Goal: Information Seeking & Learning: Learn about a topic

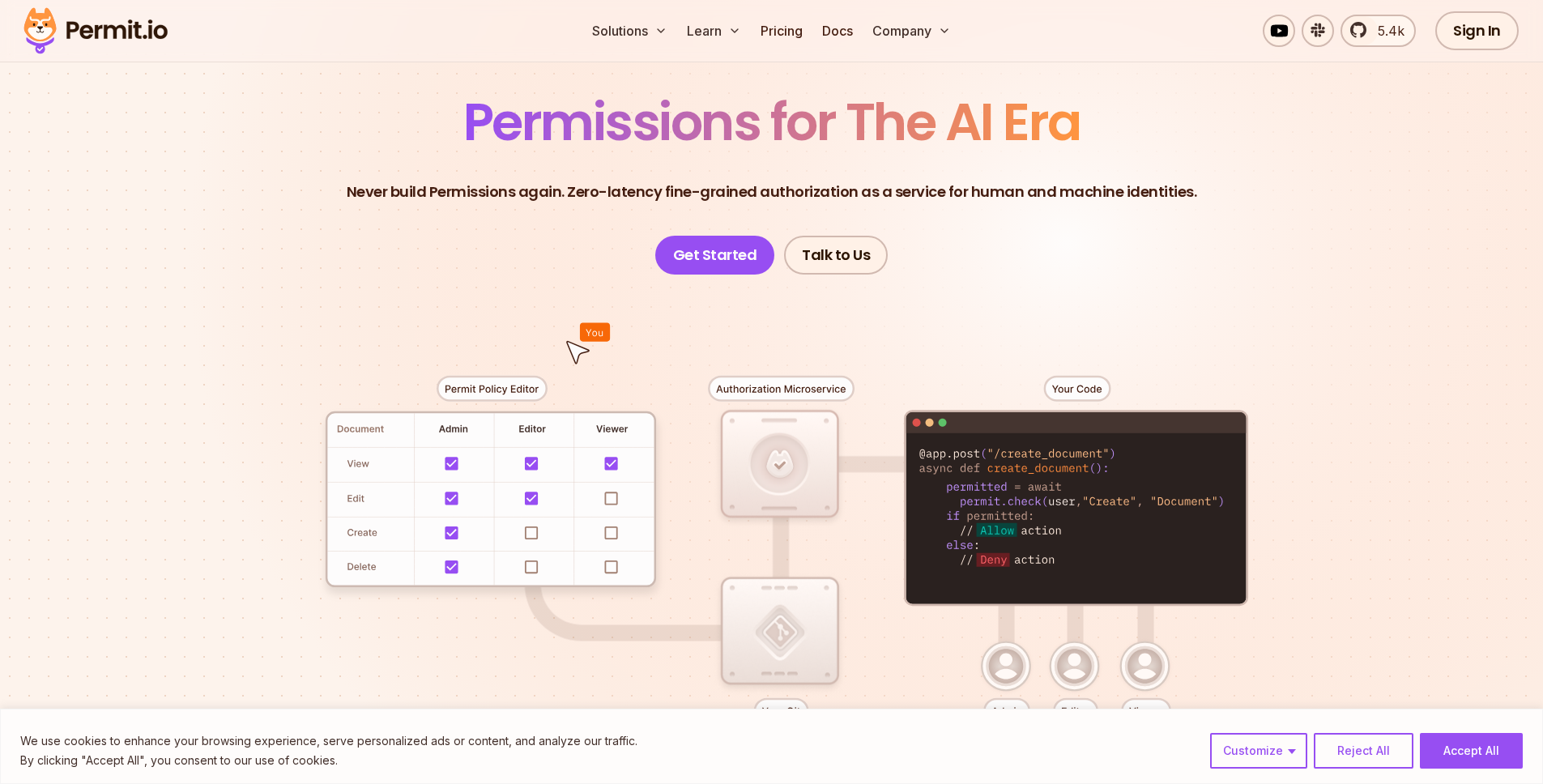
scroll to position [125, 0]
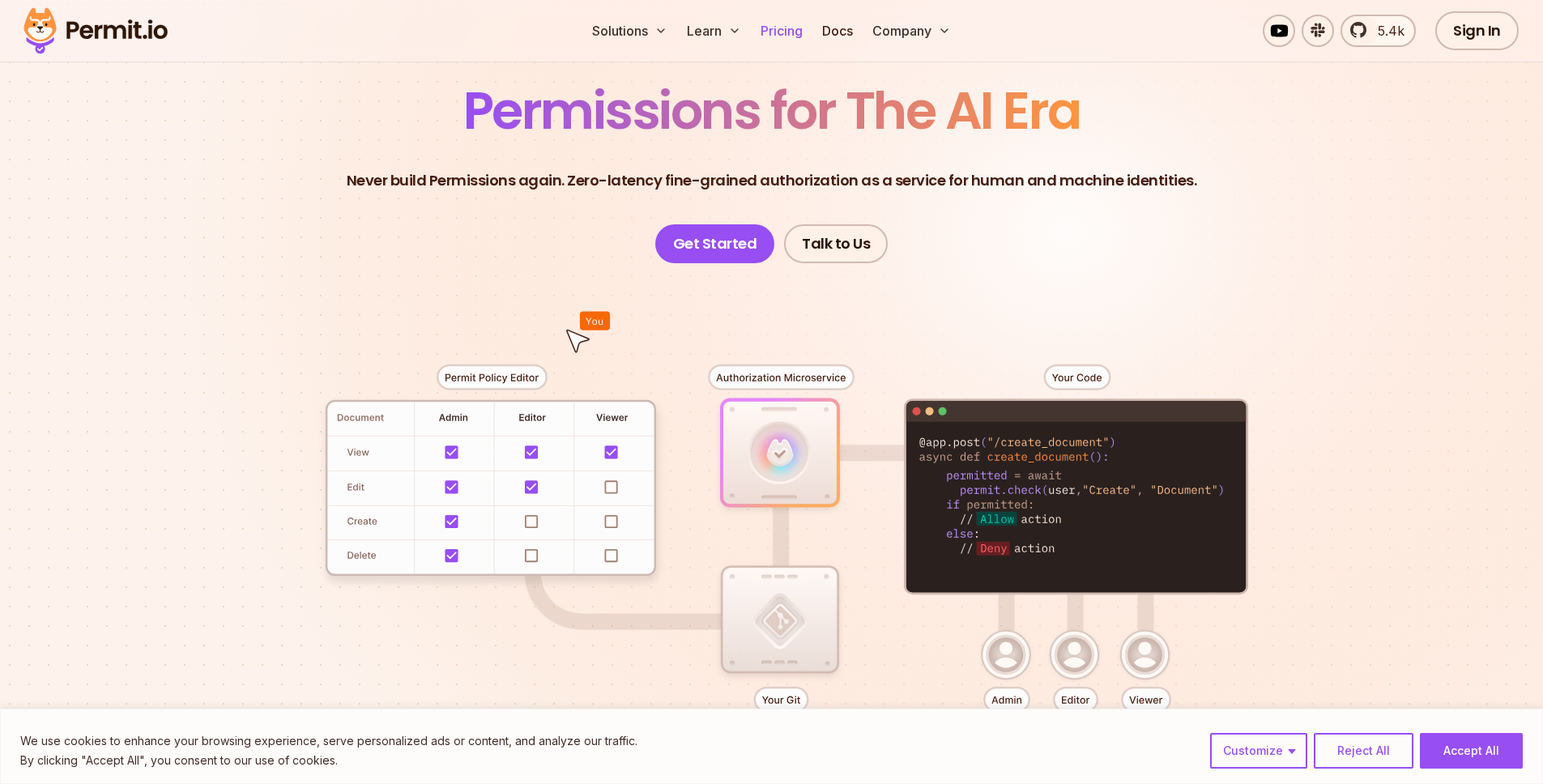
click at [787, 35] on link "Pricing" at bounding box center [781, 30] width 55 height 32
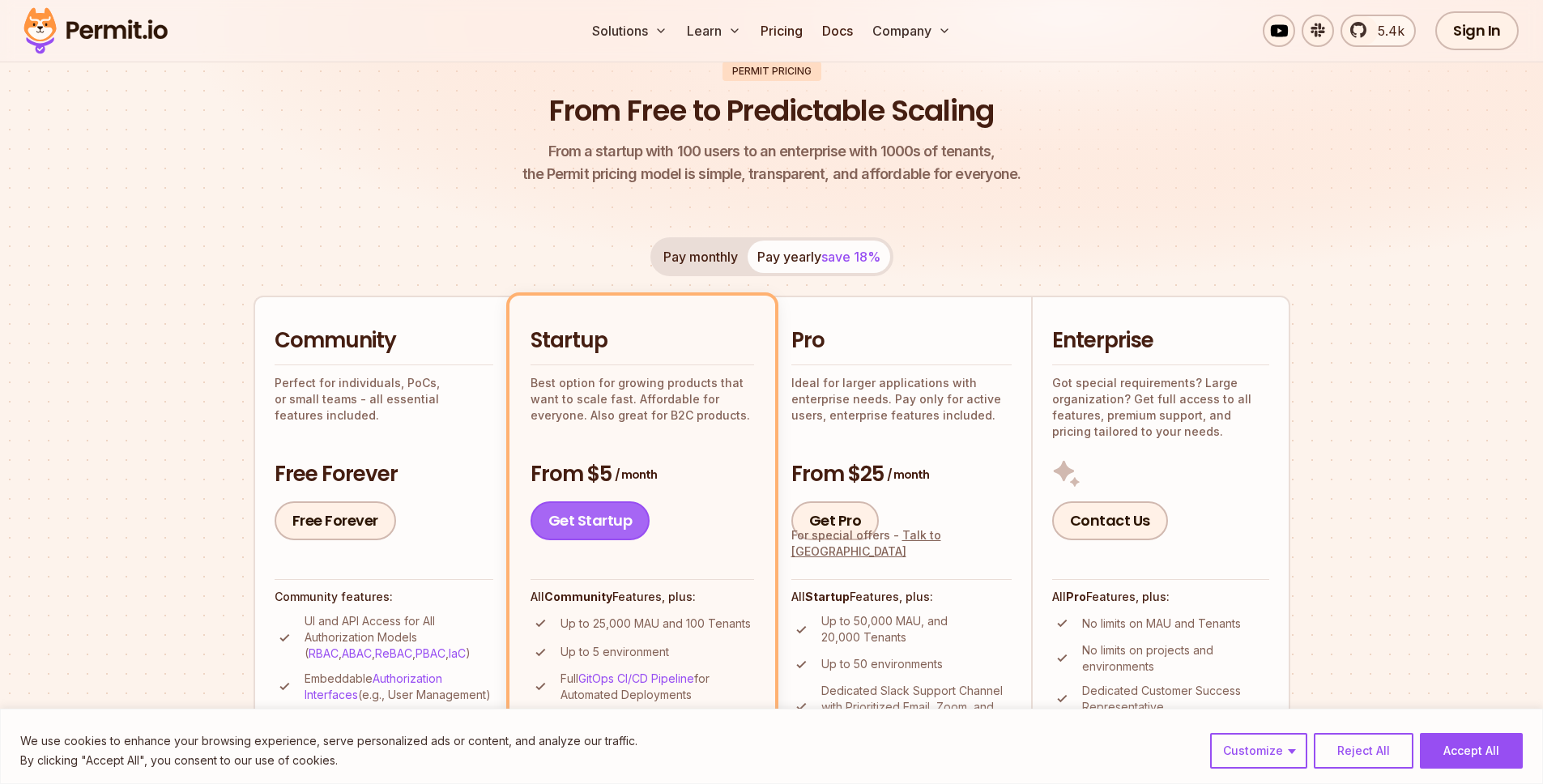
scroll to position [210, 0]
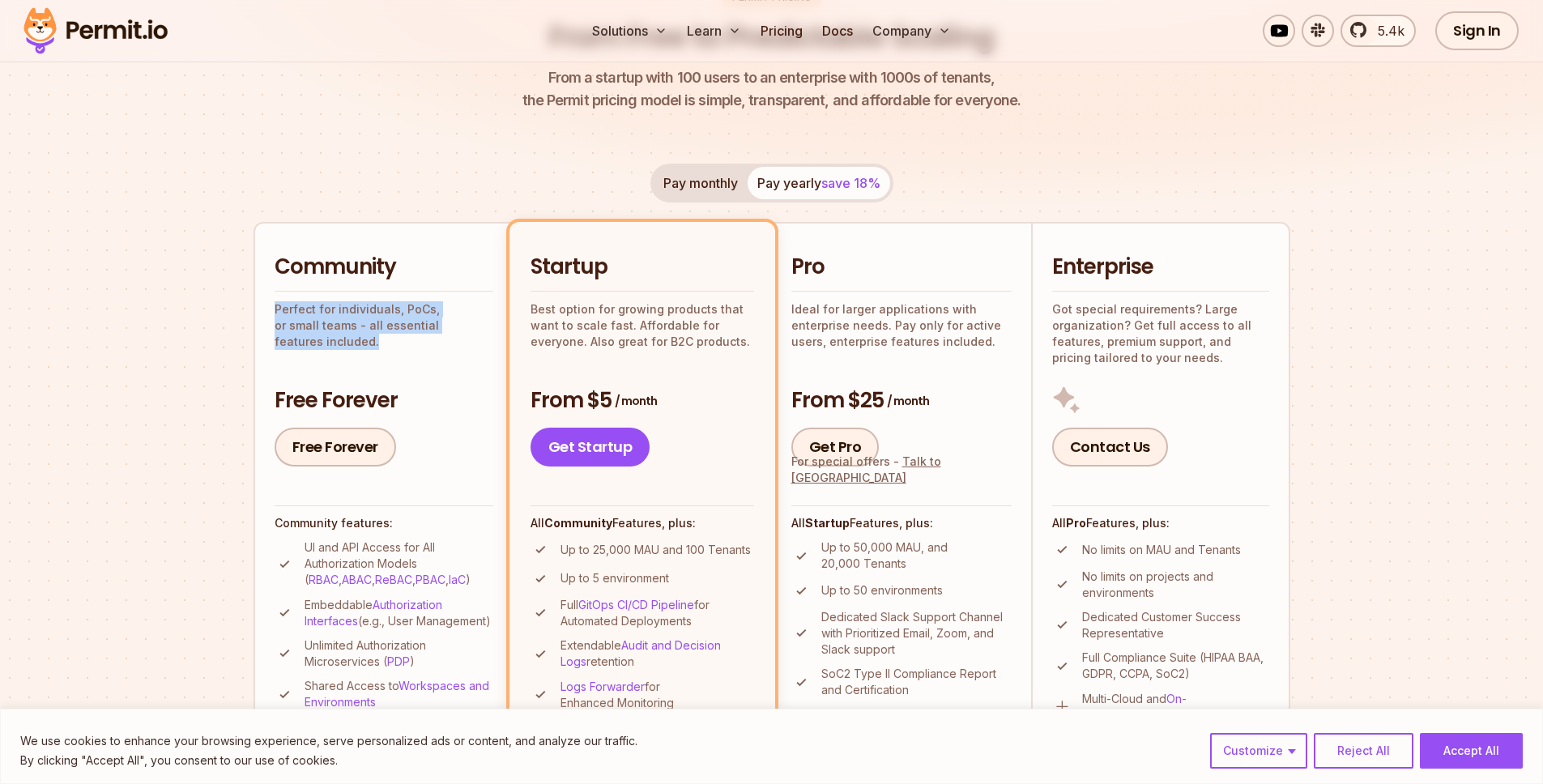
drag, startPoint x: 269, startPoint y: 309, endPoint x: 503, endPoint y: 331, distance: 235.0
click at [503, 331] on li "Community Perfect for individuals, PoCs, or small teams - all essential feature…" at bounding box center [384, 528] width 259 height 613
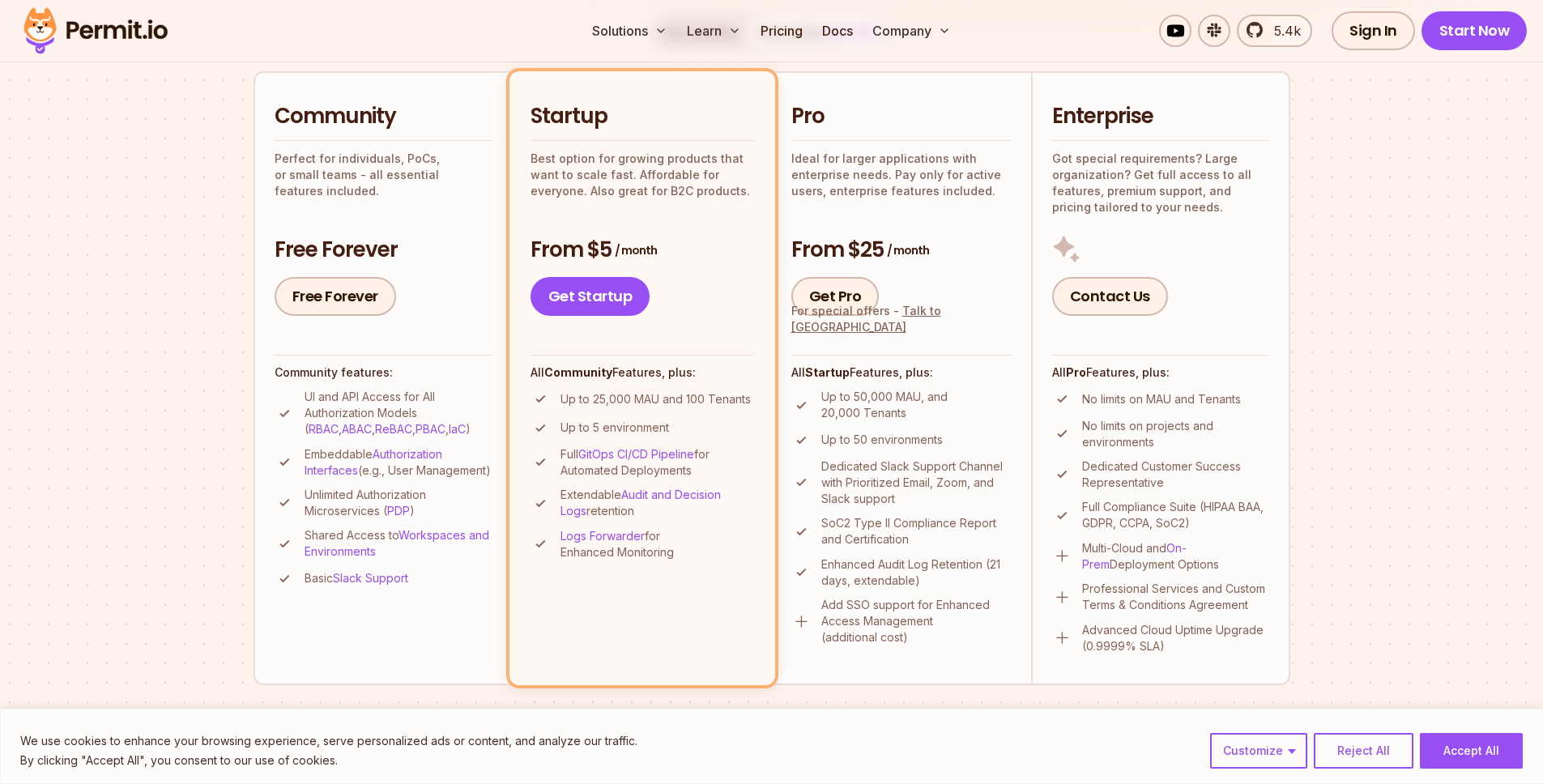
scroll to position [378, 0]
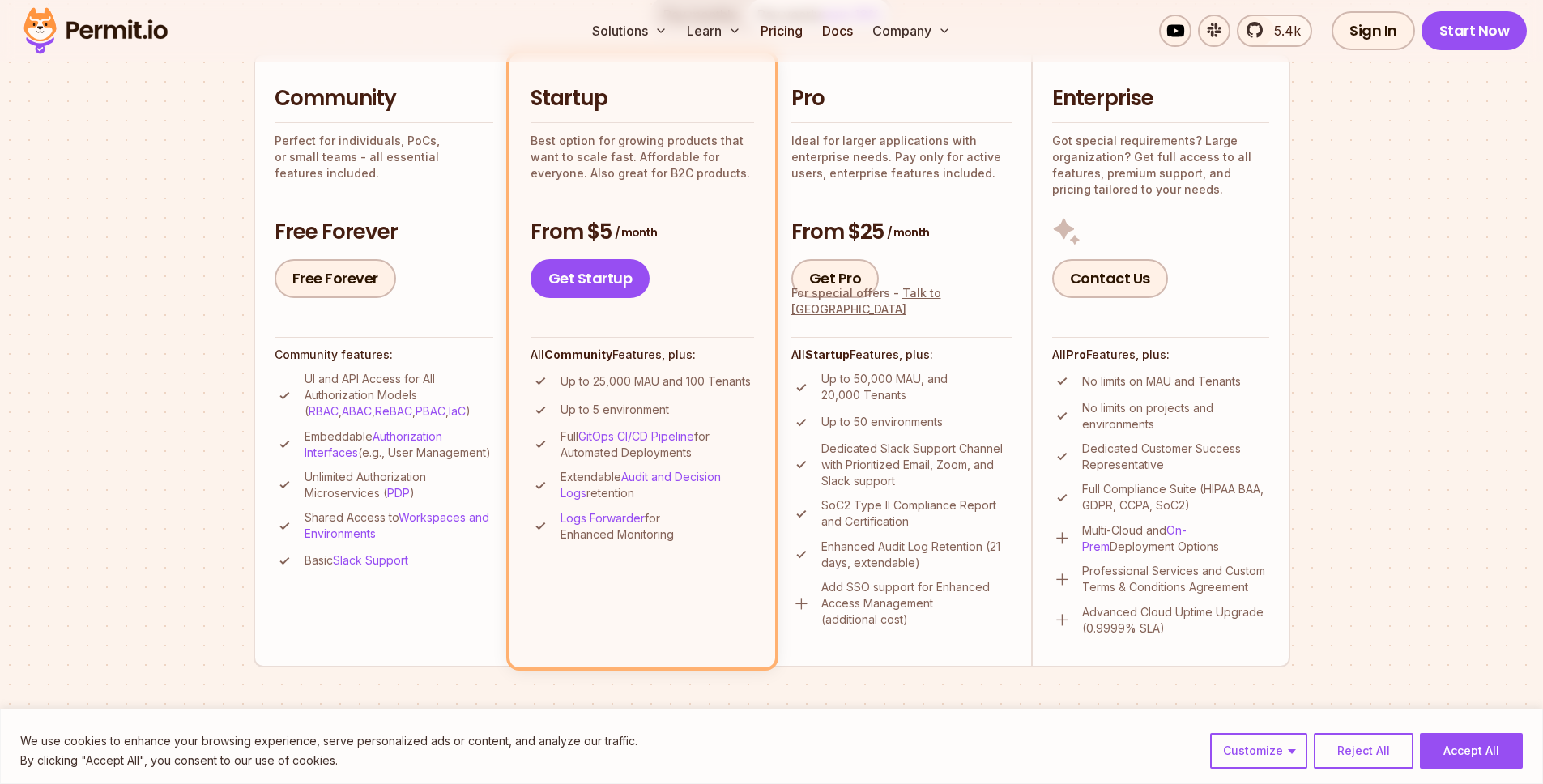
drag, startPoint x: 306, startPoint y: 439, endPoint x: 392, endPoint y: 469, distance: 91.1
click at [392, 460] on p "Embeddable Authorization Interfaces (e.g., User Management)" at bounding box center [399, 444] width 189 height 32
drag, startPoint x: 395, startPoint y: 470, endPoint x: 324, endPoint y: 431, distance: 81.0
click at [324, 430] on p "Embeddable Authorization Interfaces (e.g., User Management)" at bounding box center [399, 444] width 189 height 32
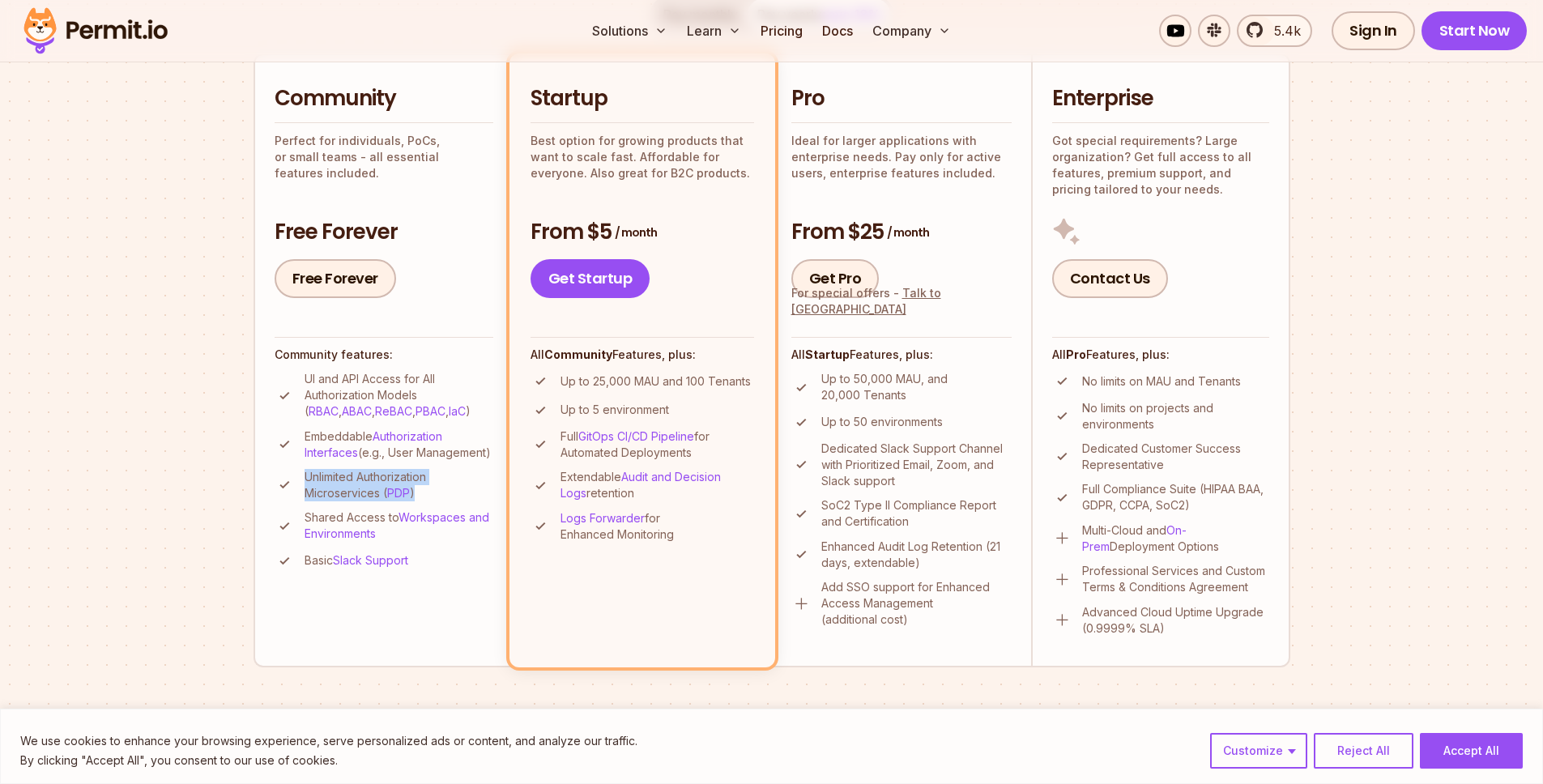
drag, startPoint x: 306, startPoint y: 490, endPoint x: 431, endPoint y: 508, distance: 126.3
click at [431, 502] on p "Unlimited Authorization Microservices ( PDP )" at bounding box center [399, 485] width 189 height 32
